Goal: Information Seeking & Learning: Learn about a topic

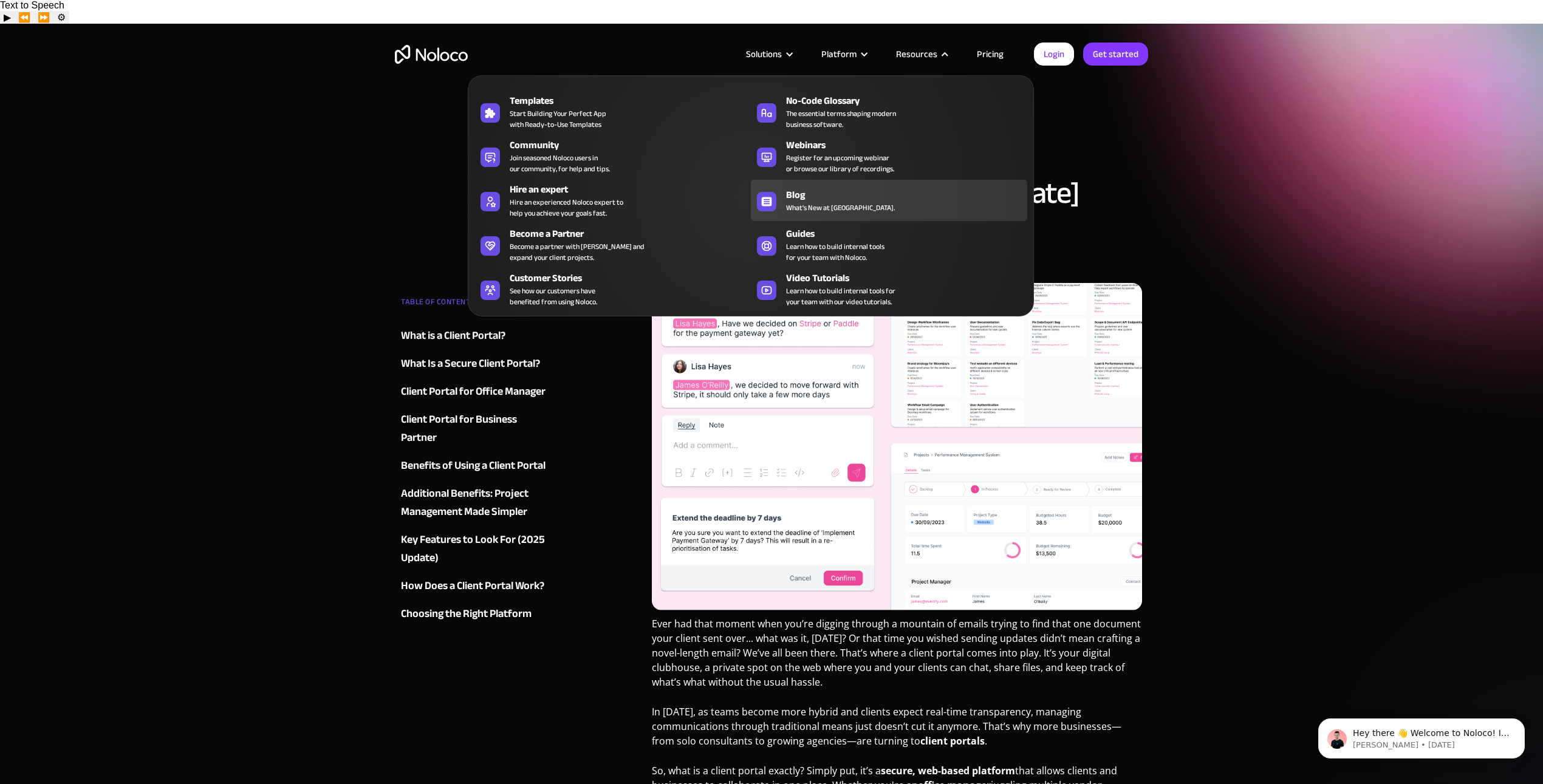
click at [806, 196] on div "Blog" at bounding box center [909, 194] width 247 height 15
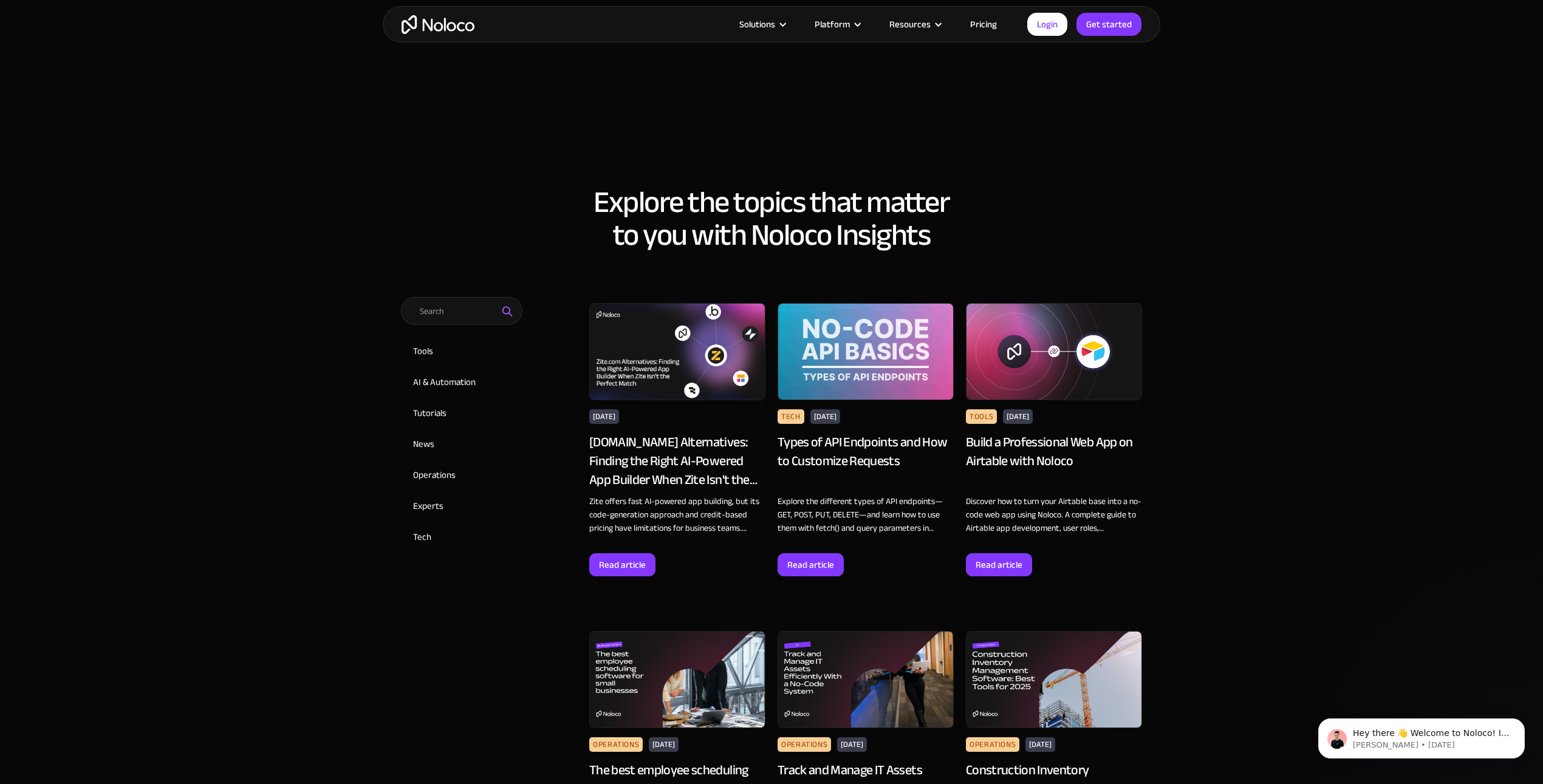
scroll to position [430, 0]
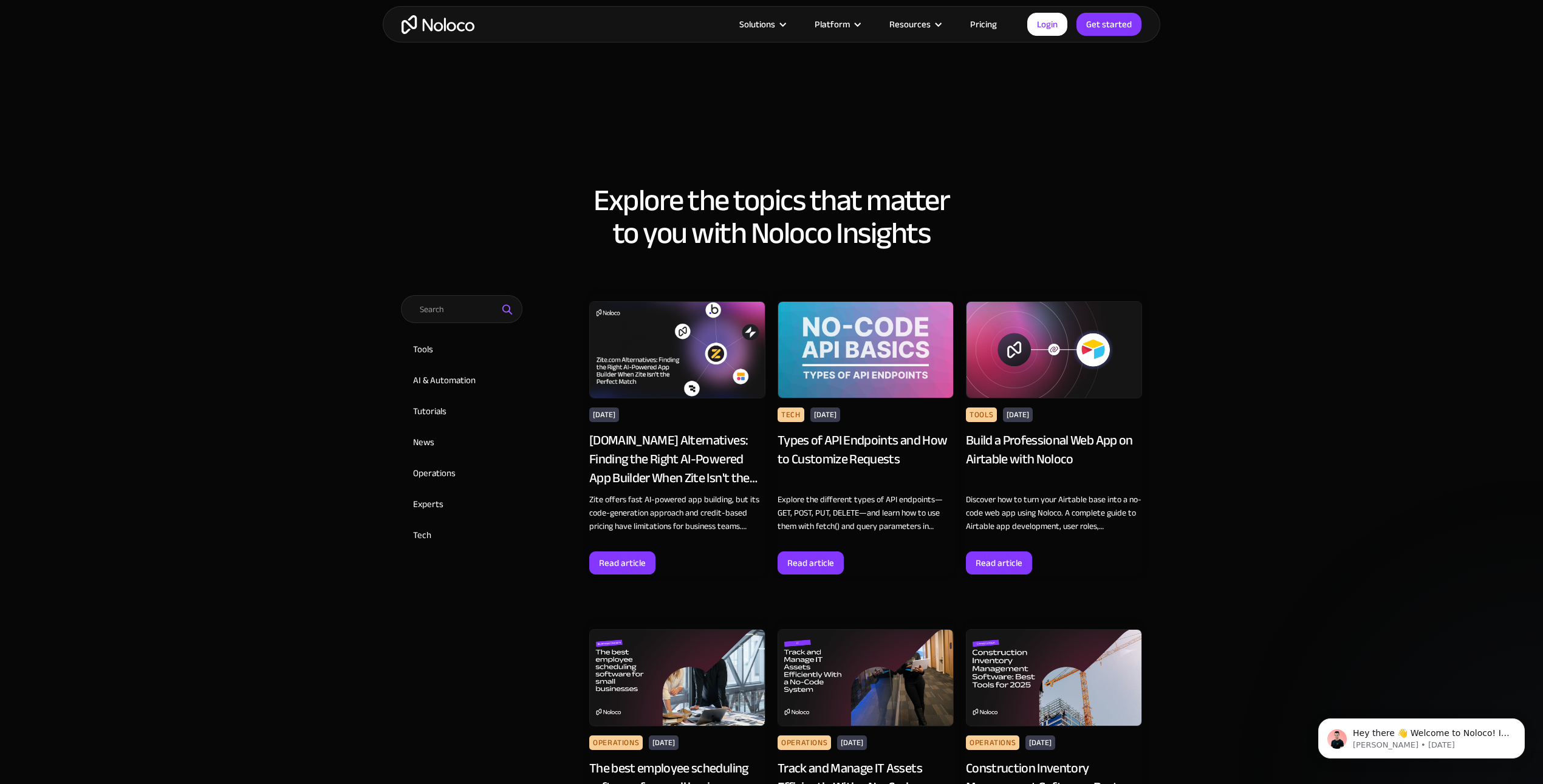
click at [844, 433] on div "Types of API Endpoints and How to Customize Requests" at bounding box center [865, 459] width 176 height 56
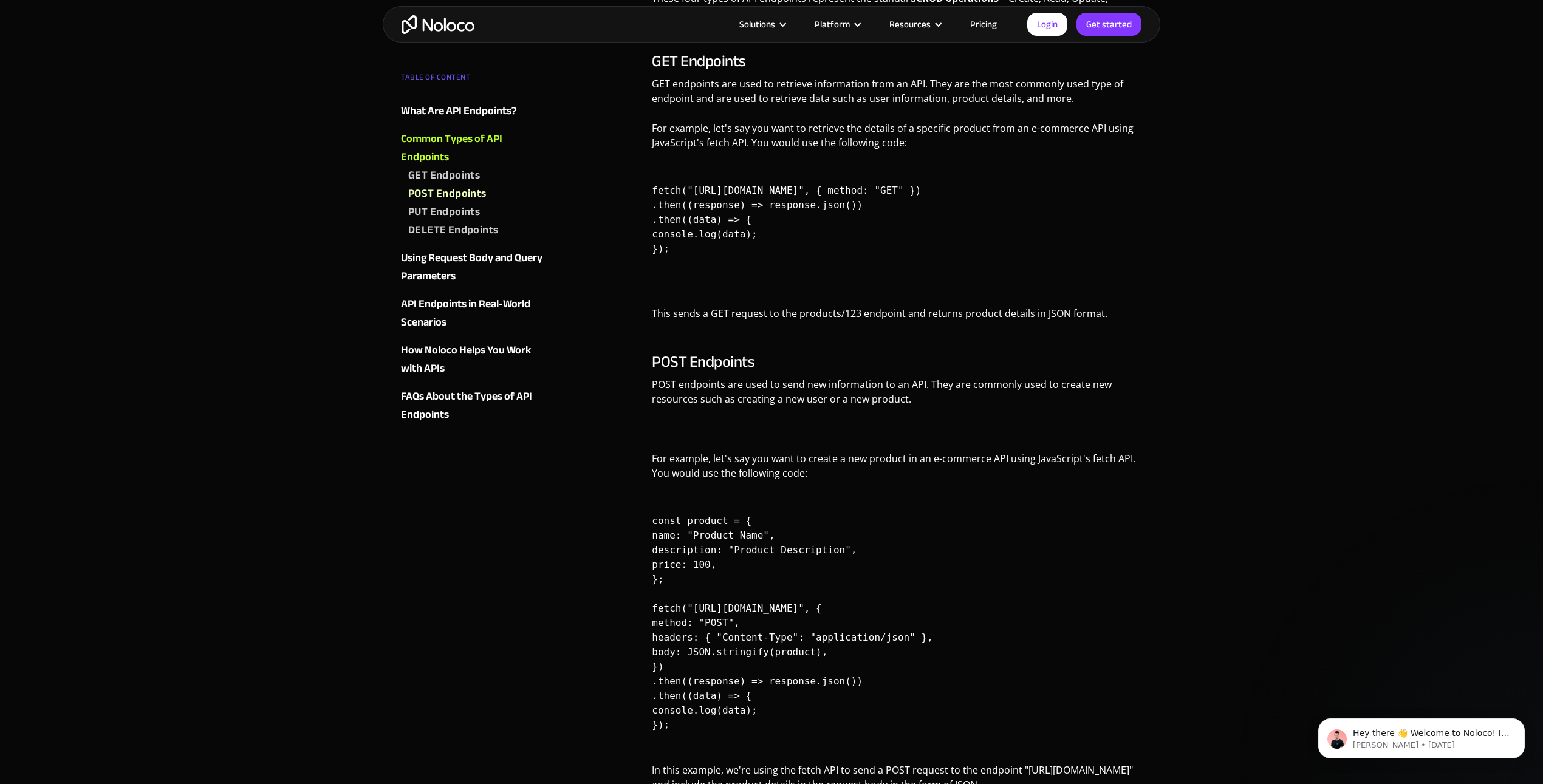
scroll to position [8, 0]
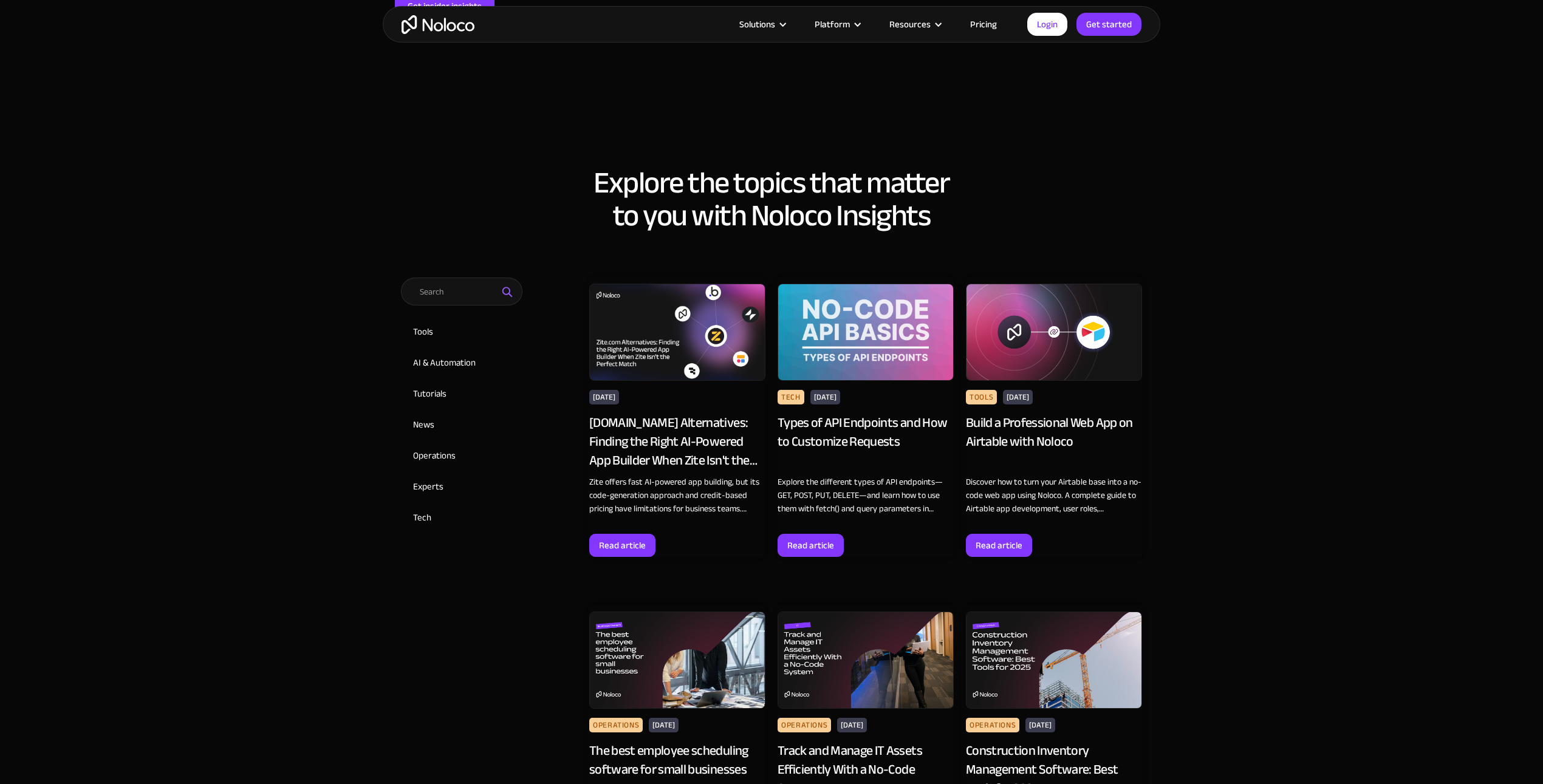
click at [666, 454] on div "[DOMAIN_NAME] Alternatives: Finding the Right AI-Powered App Builder When Zite …" at bounding box center [677, 442] width 176 height 56
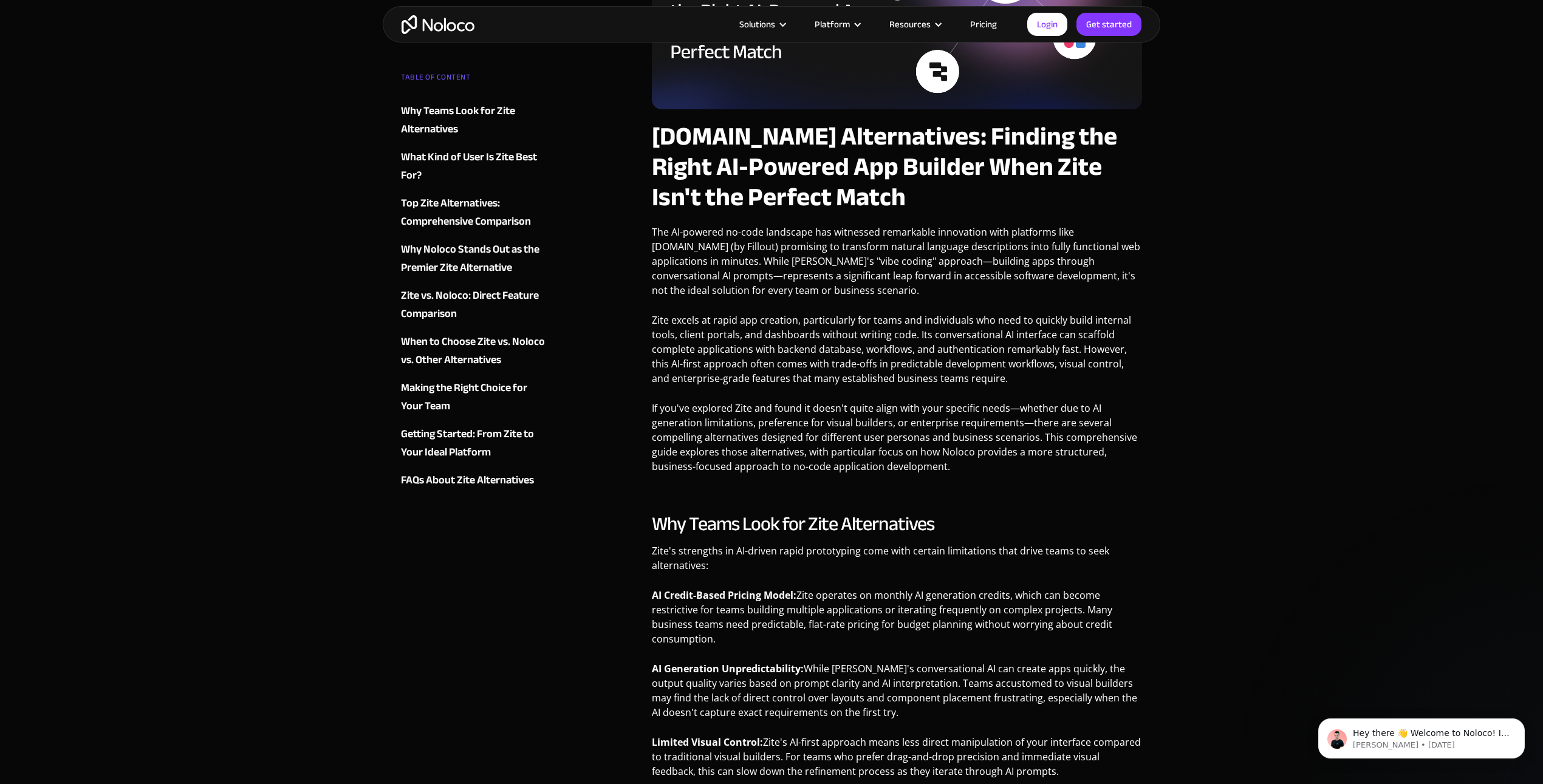
scroll to position [516, 0]
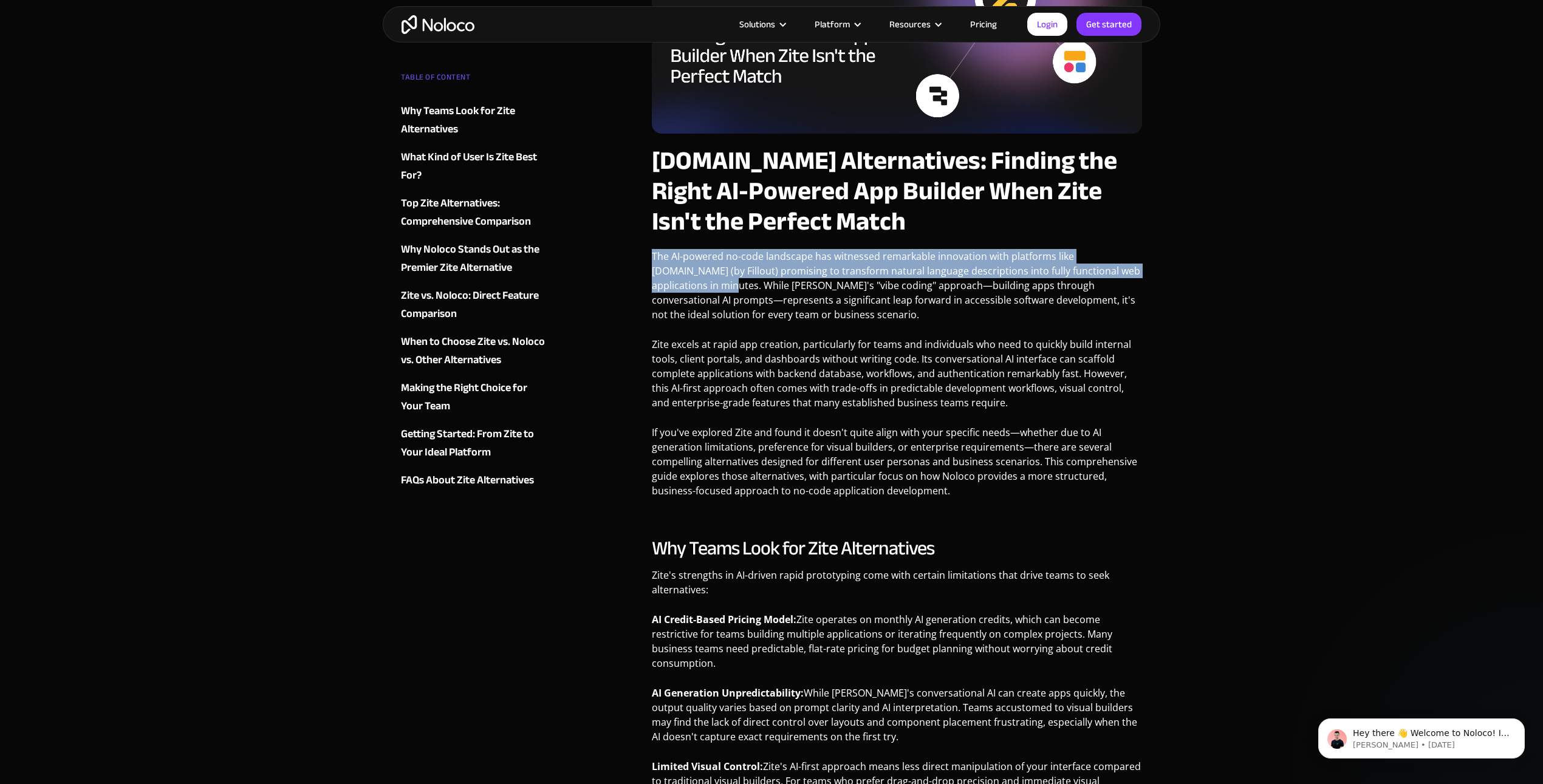
drag, startPoint x: 651, startPoint y: 232, endPoint x: 691, endPoint y: 262, distance: 50.0
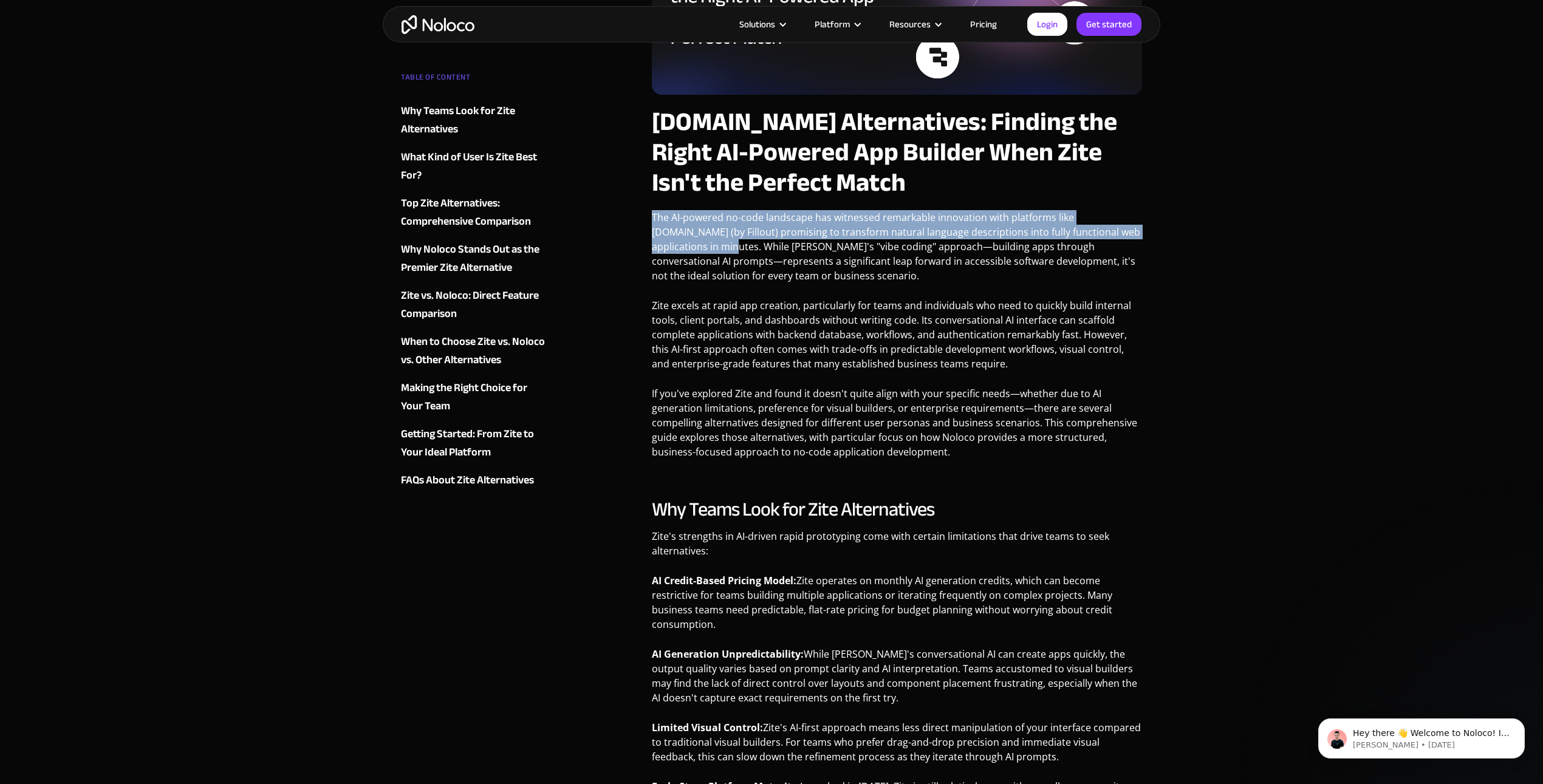
scroll to position [556, 0]
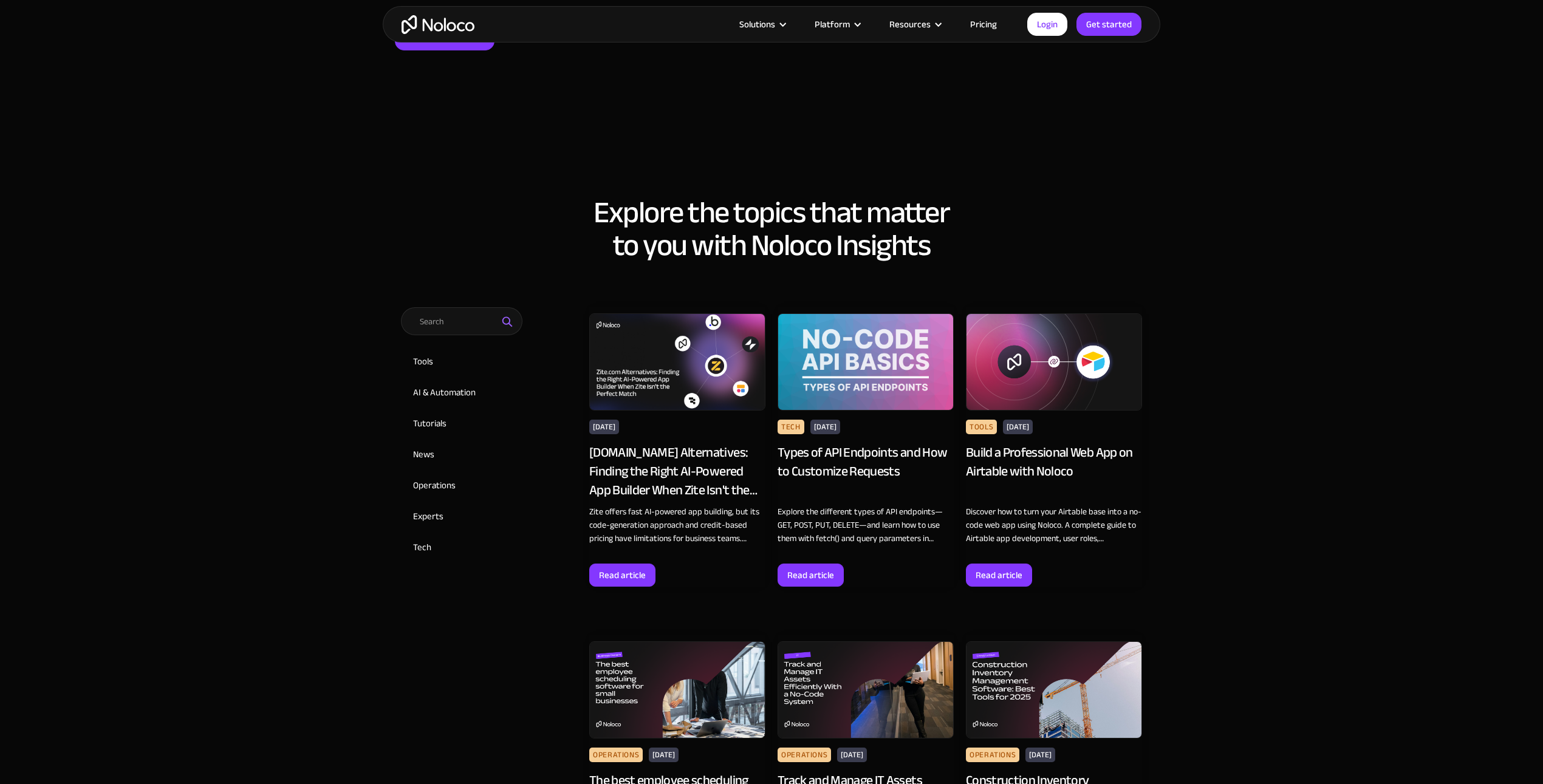
click at [629, 447] on div "[DOMAIN_NAME] Alternatives: Finding the Right AI-Powered App Builder When Zite …" at bounding box center [677, 472] width 176 height 56
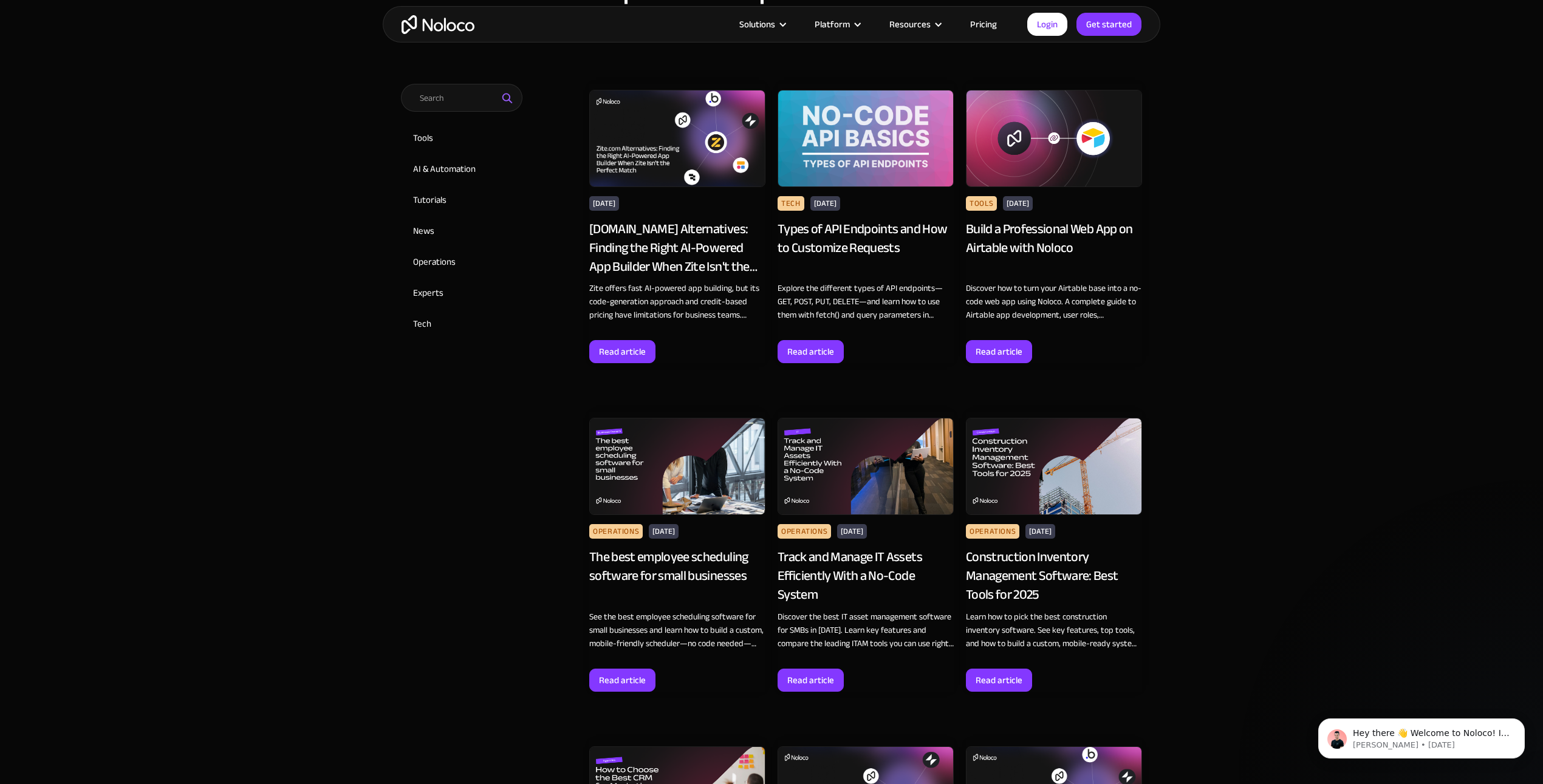
scroll to position [638, 0]
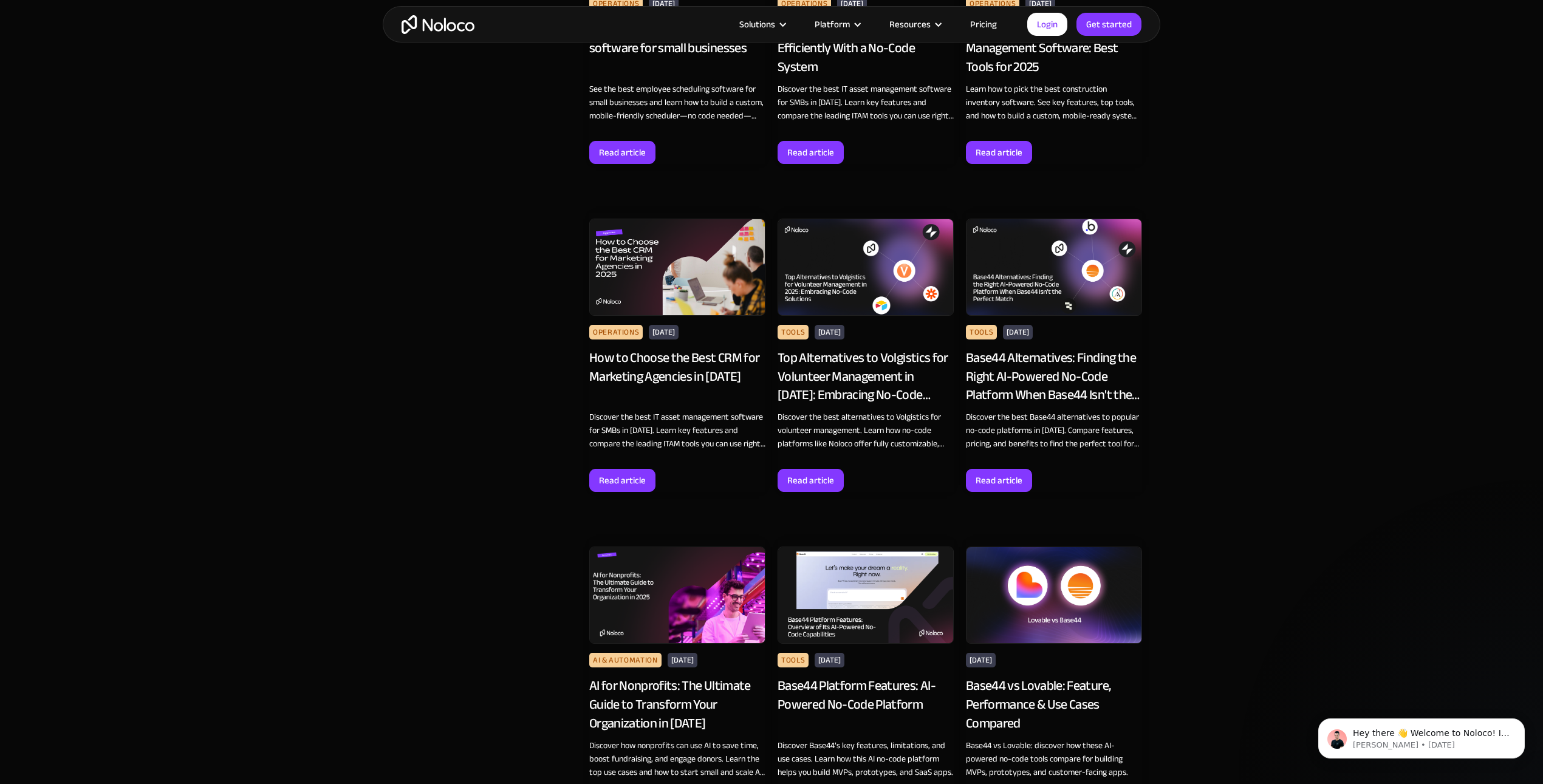
scroll to position [1171, 0]
